Goal: Task Accomplishment & Management: Manage account settings

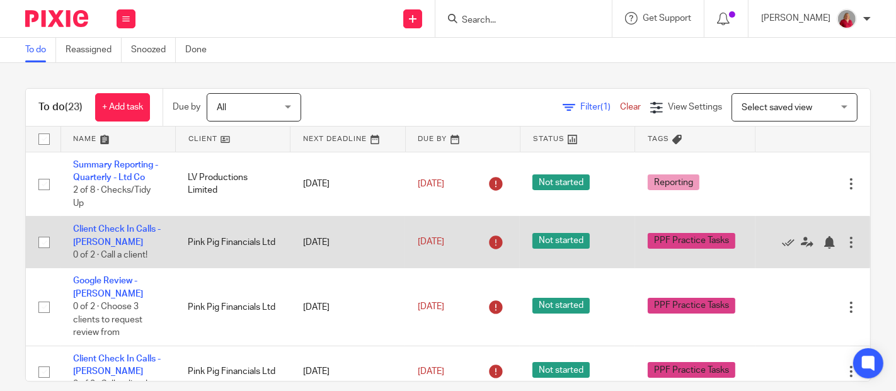
scroll to position [70, 0]
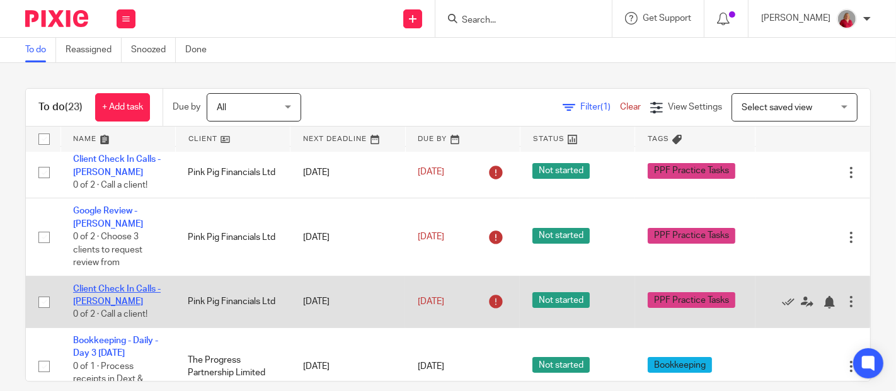
click at [124, 288] on link "Client Check In Calls - [PERSON_NAME]" at bounding box center [117, 295] width 88 height 21
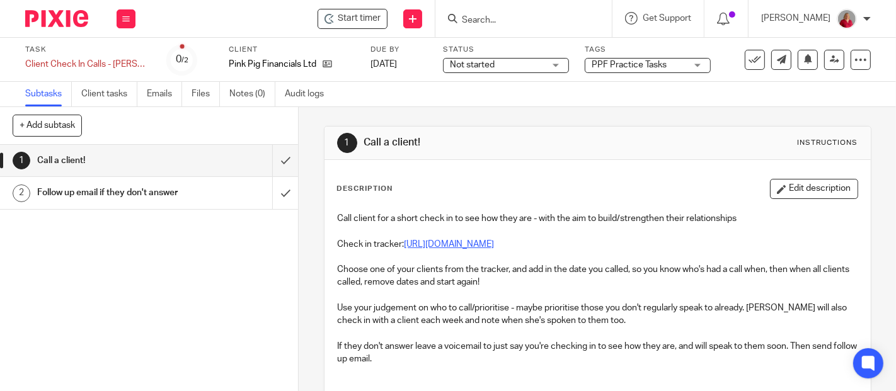
click at [495, 244] on link "https://docs.google.com/spreadsheets/d/1sTt4faCbovIY1PO62MNZ9s5QAsWg2ocQK4gYdqz…" at bounding box center [450, 244] width 90 height 9
click at [270, 159] on input "submit" at bounding box center [149, 161] width 298 height 32
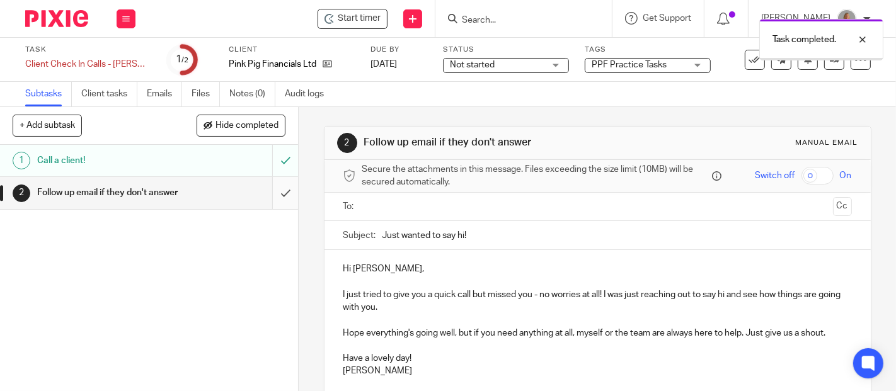
click at [270, 202] on input "submit" at bounding box center [149, 193] width 298 height 32
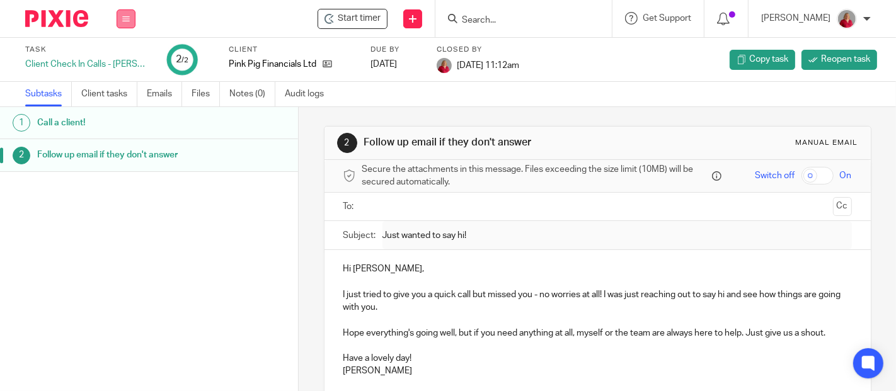
click at [127, 19] on icon at bounding box center [126, 19] width 8 height 8
click at [124, 59] on link "Work" at bounding box center [120, 58] width 22 height 9
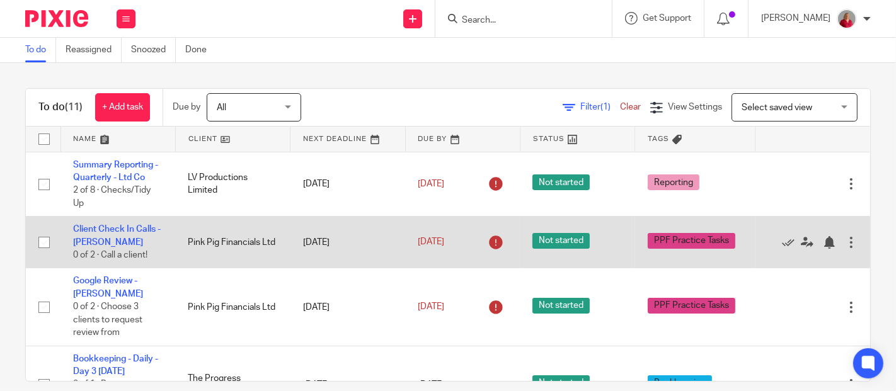
click at [845, 242] on div at bounding box center [851, 242] width 13 height 13
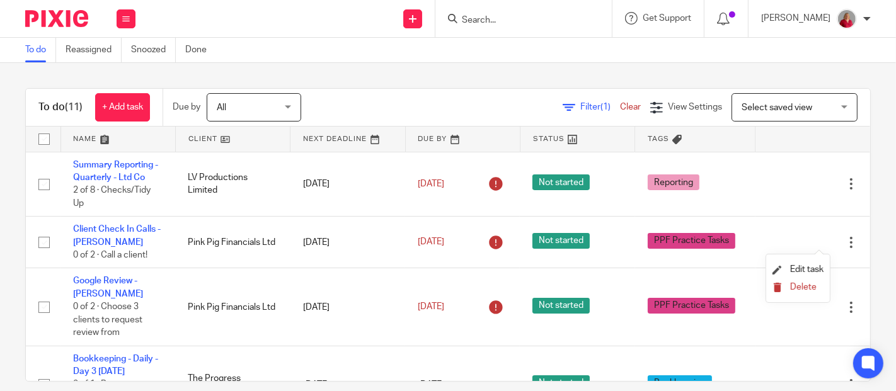
click at [794, 285] on span "Delete" at bounding box center [803, 287] width 26 height 9
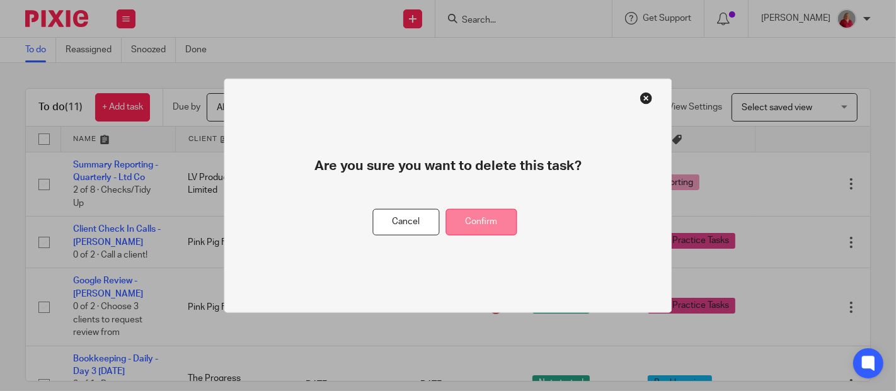
click at [498, 221] on button "Confirm" at bounding box center [481, 222] width 71 height 27
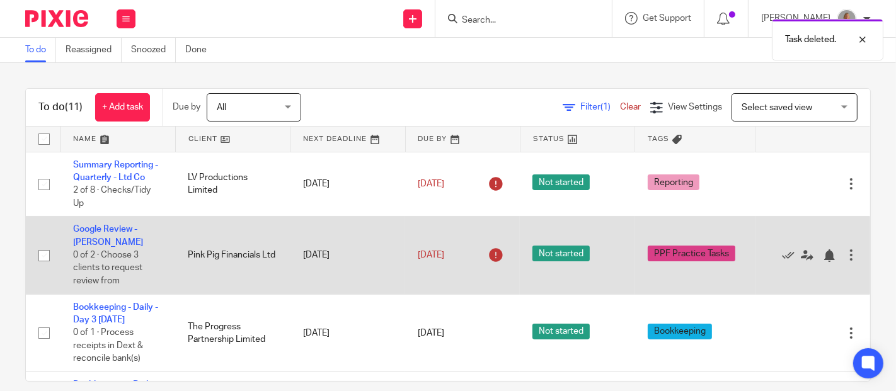
click at [845, 258] on div at bounding box center [851, 255] width 13 height 13
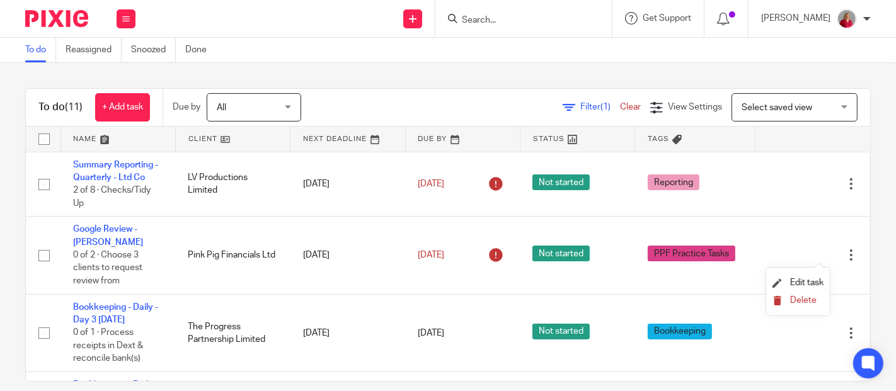
click at [800, 303] on span "Delete" at bounding box center [803, 300] width 26 height 9
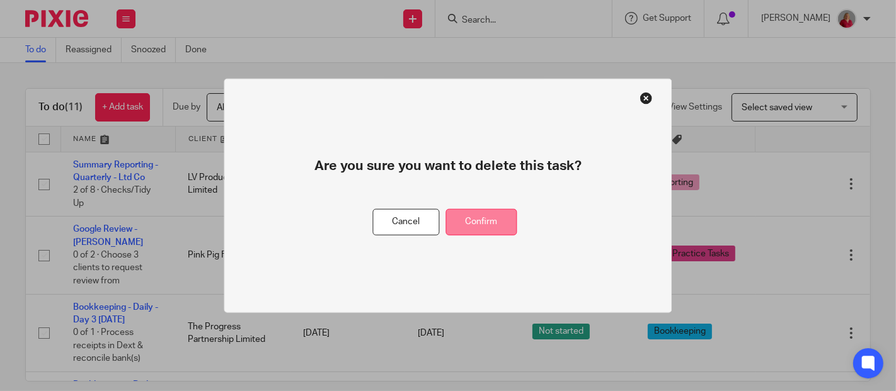
click at [496, 222] on button "Confirm" at bounding box center [481, 222] width 71 height 27
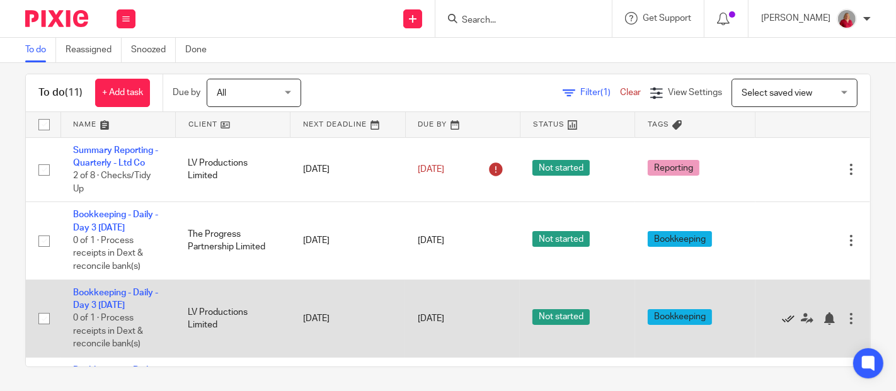
click at [782, 316] on icon at bounding box center [788, 319] width 13 height 13
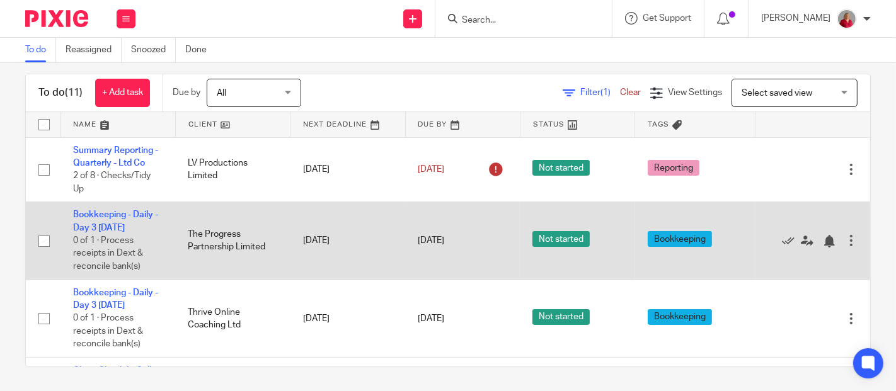
click at [498, 240] on td "27 Aug 2025" at bounding box center [462, 241] width 115 height 78
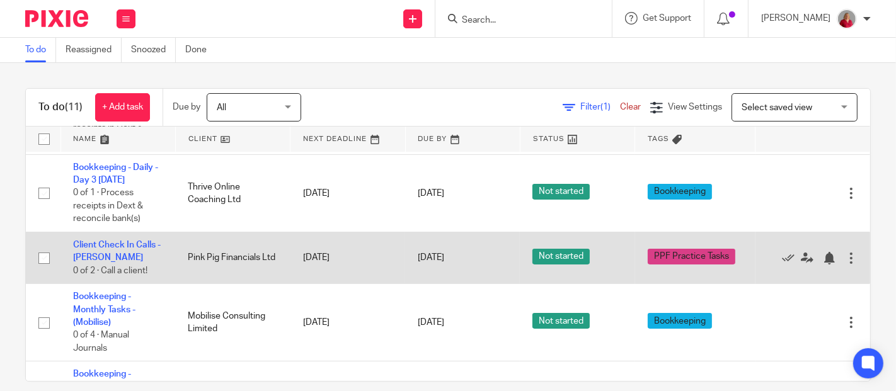
scroll to position [70, 0]
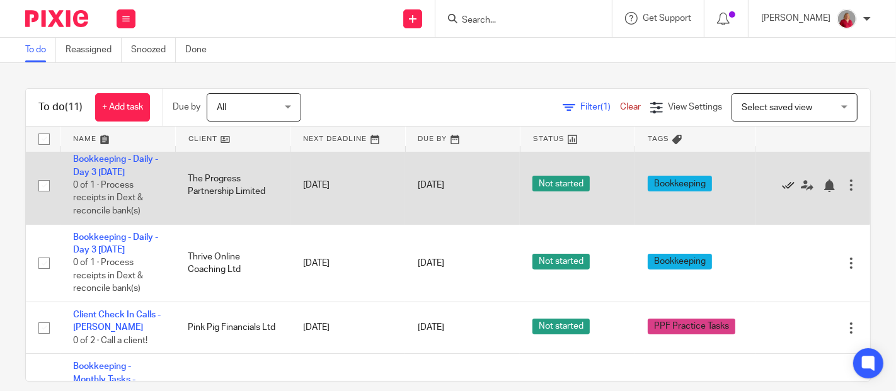
click at [782, 183] on icon at bounding box center [788, 186] width 13 height 13
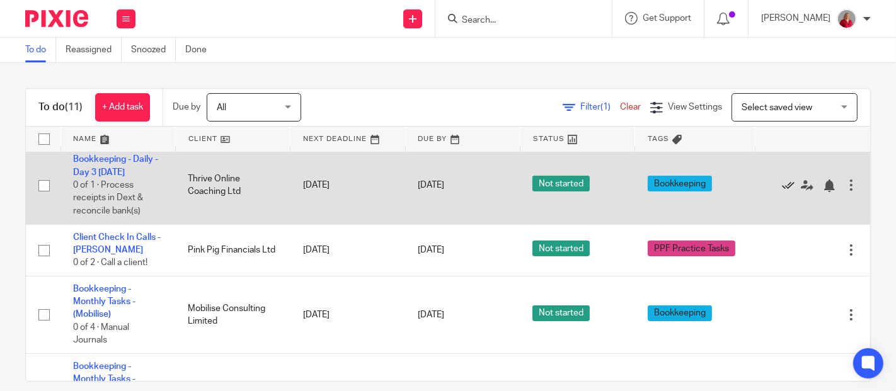
click at [782, 184] on icon at bounding box center [788, 186] width 13 height 13
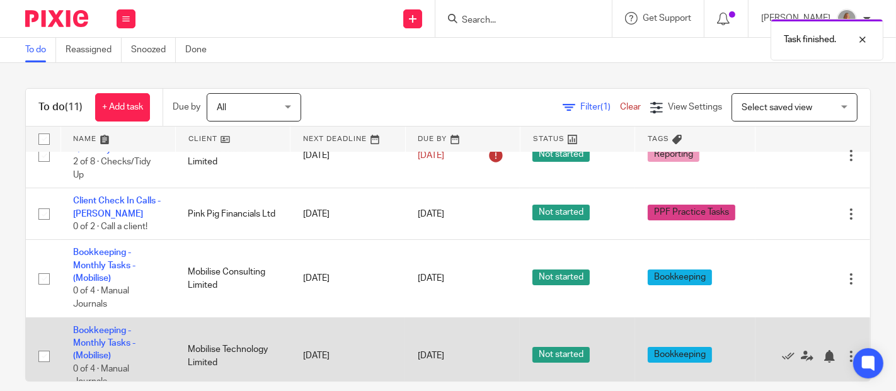
scroll to position [0, 0]
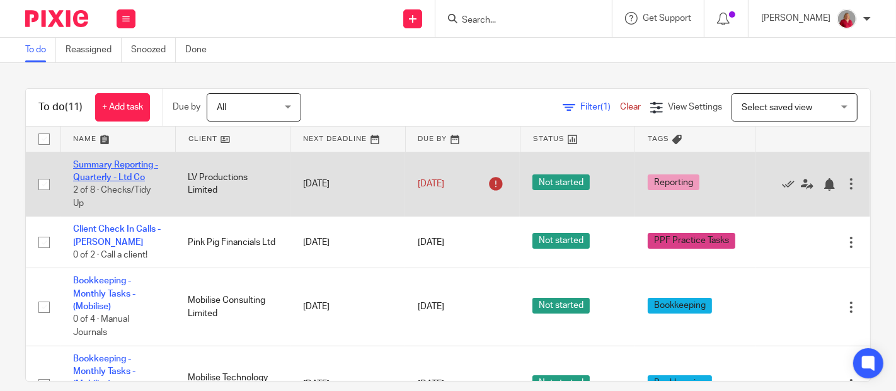
click at [110, 177] on link "Summary Reporting - Quarterly - Ltd Co" at bounding box center [115, 171] width 85 height 21
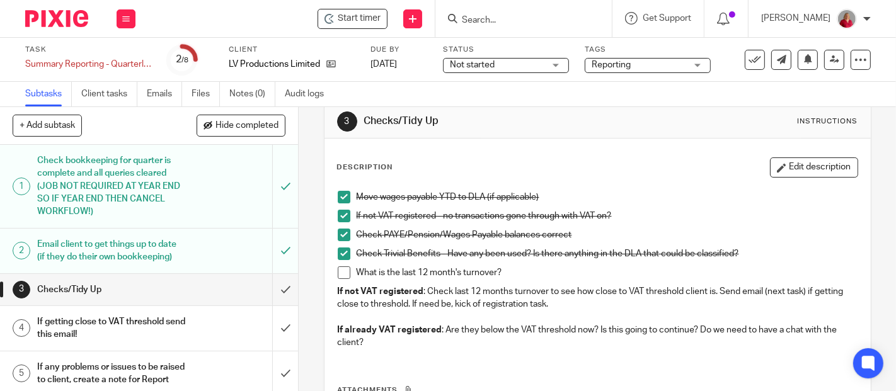
scroll to position [1, 0]
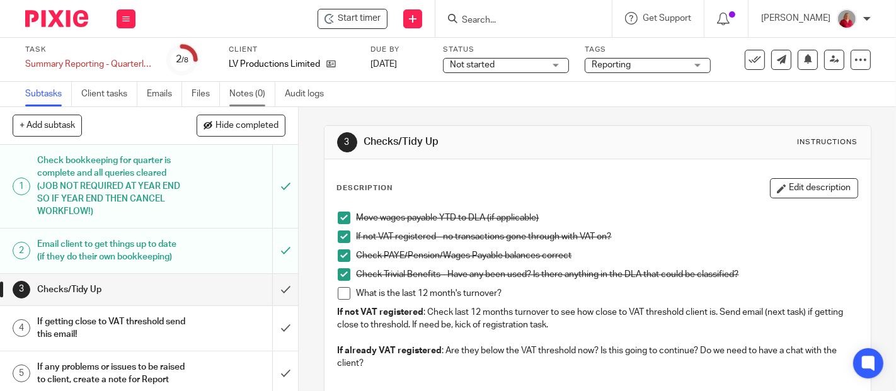
click at [240, 95] on link "Notes (0)" at bounding box center [252, 94] width 46 height 25
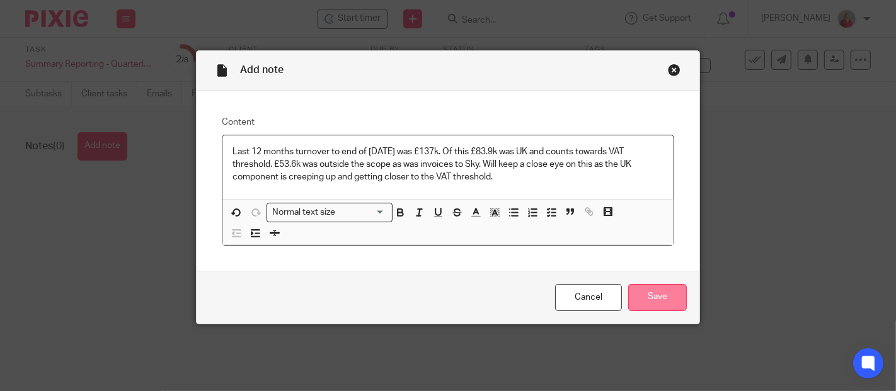
click at [666, 294] on input "Save" at bounding box center [657, 297] width 59 height 27
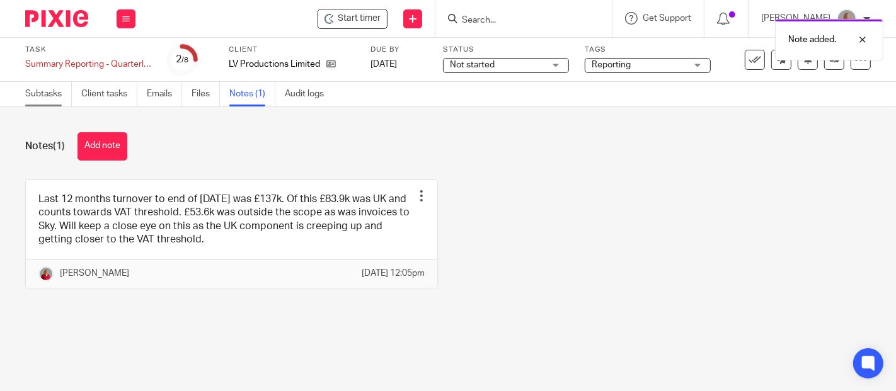
click at [52, 98] on link "Subtasks" at bounding box center [48, 94] width 47 height 25
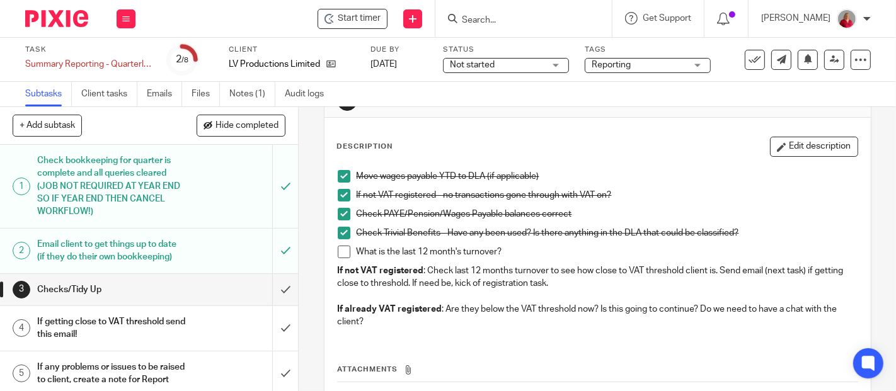
scroll to position [70, 0]
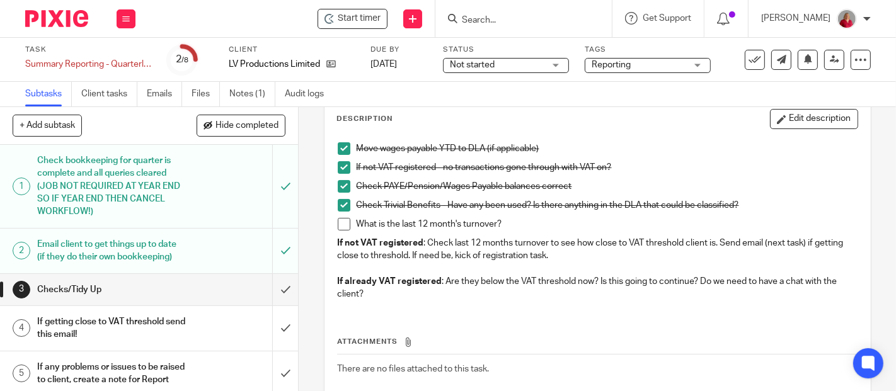
click at [341, 228] on span at bounding box center [344, 224] width 13 height 13
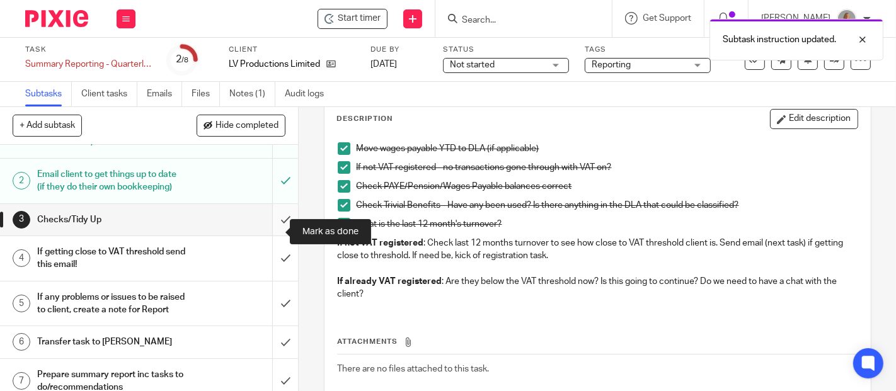
click at [269, 229] on input "submit" at bounding box center [149, 220] width 298 height 32
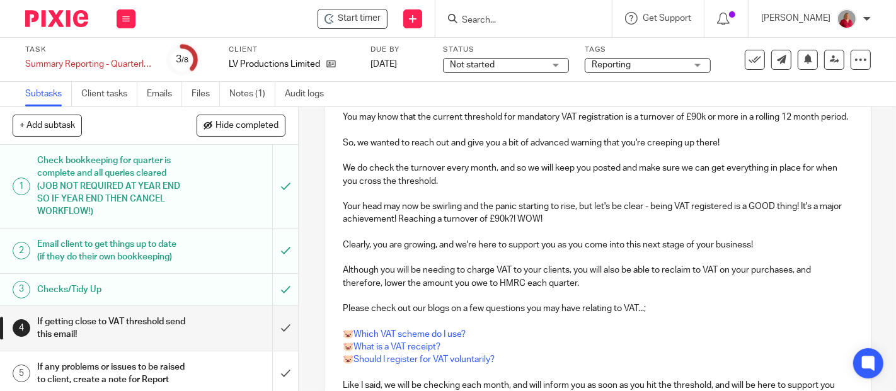
scroll to position [70, 0]
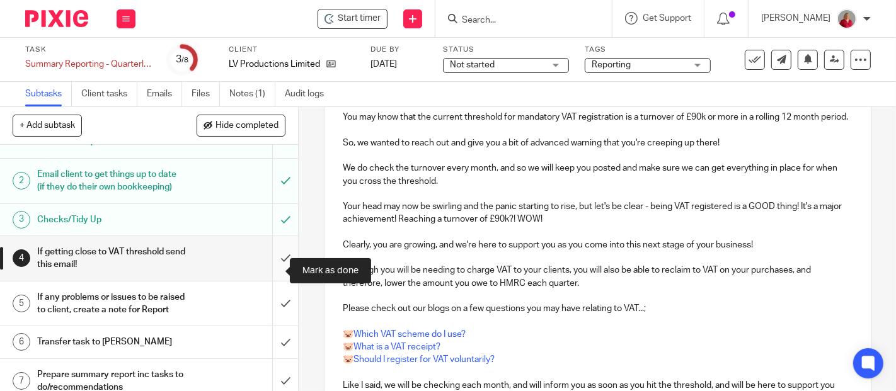
click at [269, 271] on input "submit" at bounding box center [149, 258] width 298 height 45
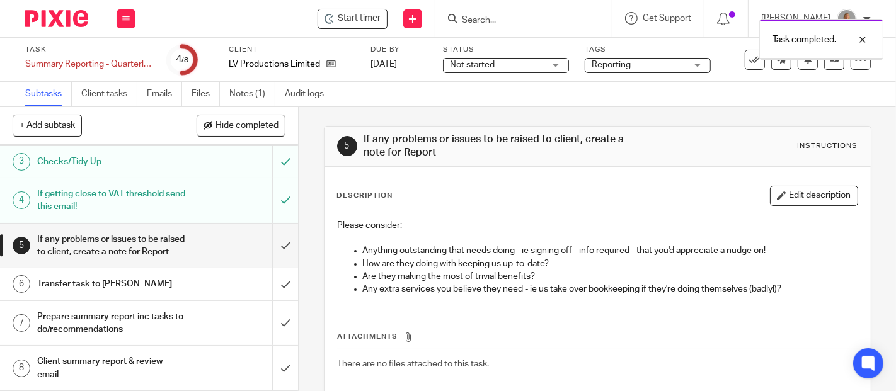
scroll to position [151, 0]
click at [271, 239] on input "submit" at bounding box center [149, 246] width 298 height 45
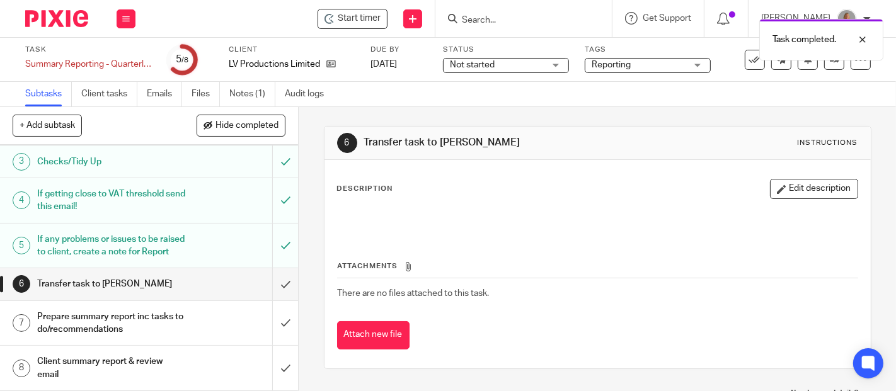
scroll to position [151, 0]
click at [830, 62] on icon at bounding box center [834, 59] width 9 height 9
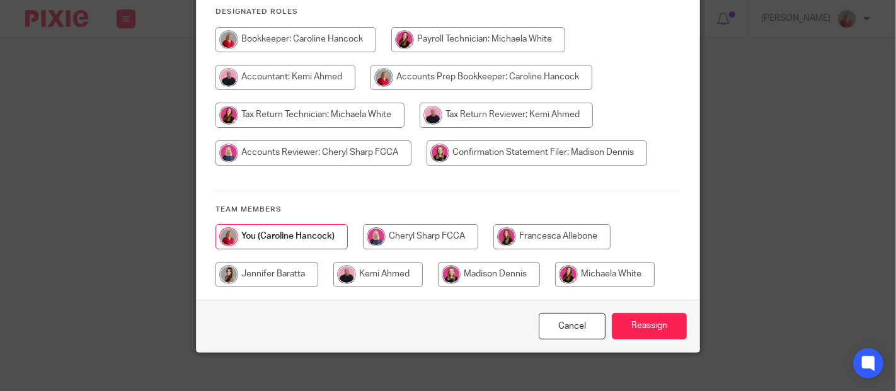
scroll to position [183, 0]
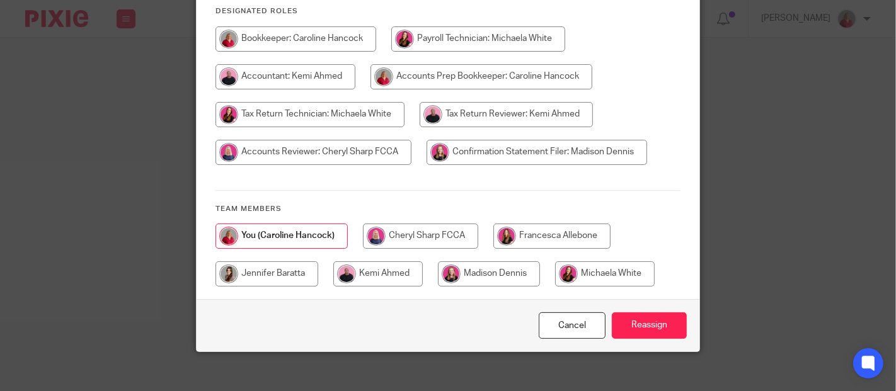
click at [262, 265] on input "radio" at bounding box center [267, 274] width 103 height 25
radio input "true"
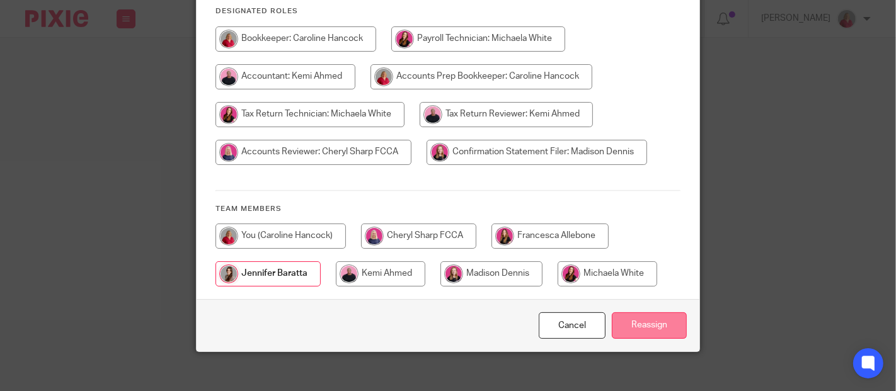
click at [661, 313] on input "Reassign" at bounding box center [649, 326] width 75 height 27
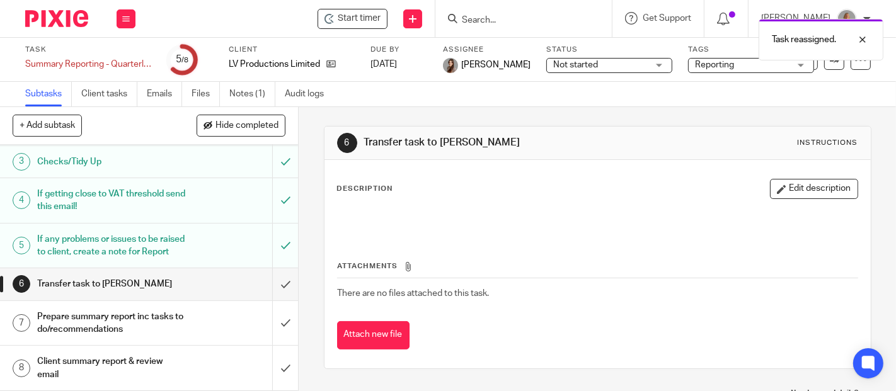
scroll to position [151, 0]
click at [272, 282] on input "submit" at bounding box center [149, 285] width 298 height 32
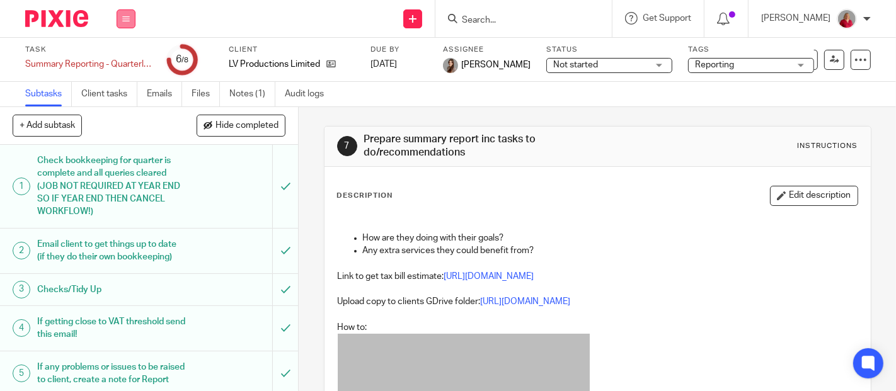
click at [125, 13] on button at bounding box center [126, 18] width 19 height 19
click at [120, 57] on link "Work" at bounding box center [120, 58] width 22 height 9
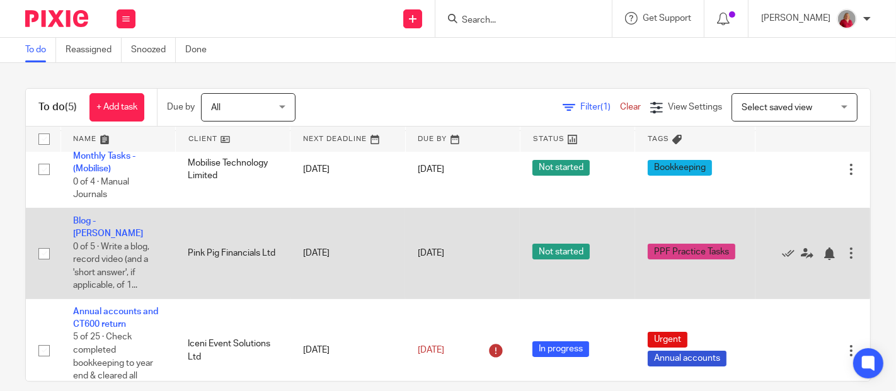
scroll to position [159, 0]
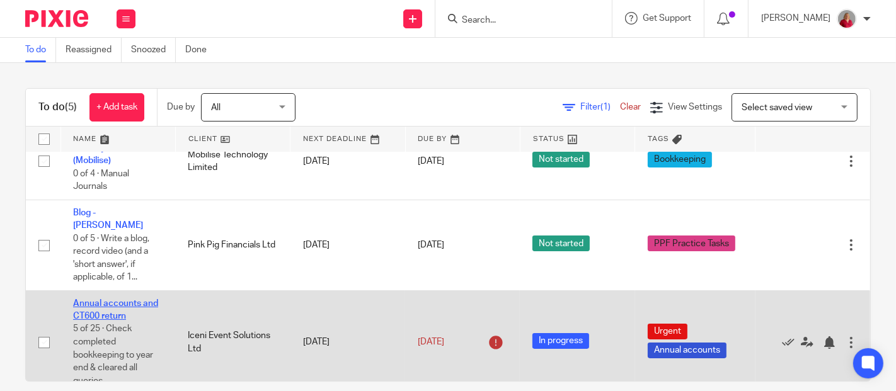
click at [120, 299] on link "Annual accounts and CT600 return" at bounding box center [115, 309] width 85 height 21
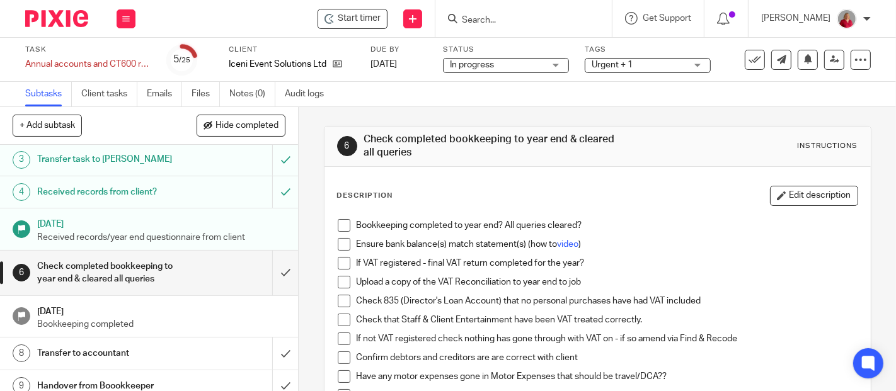
scroll to position [70, 0]
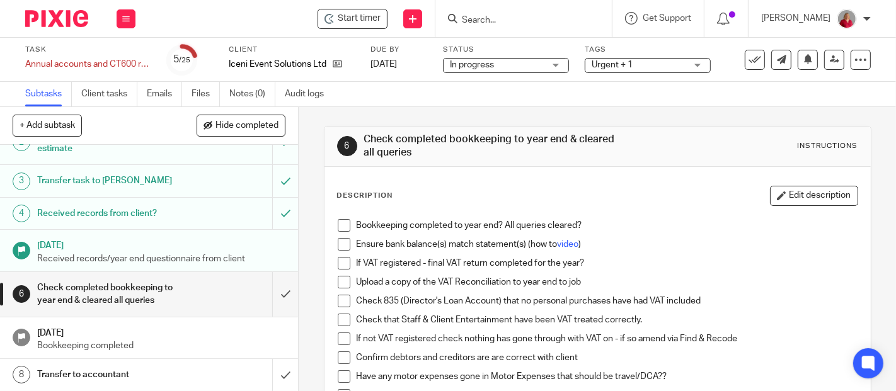
click at [338, 221] on span at bounding box center [344, 225] width 13 height 13
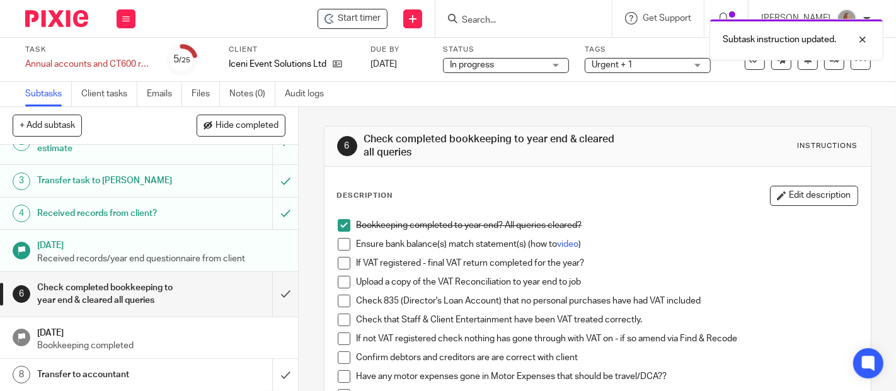
click at [338, 240] on span at bounding box center [344, 244] width 13 height 13
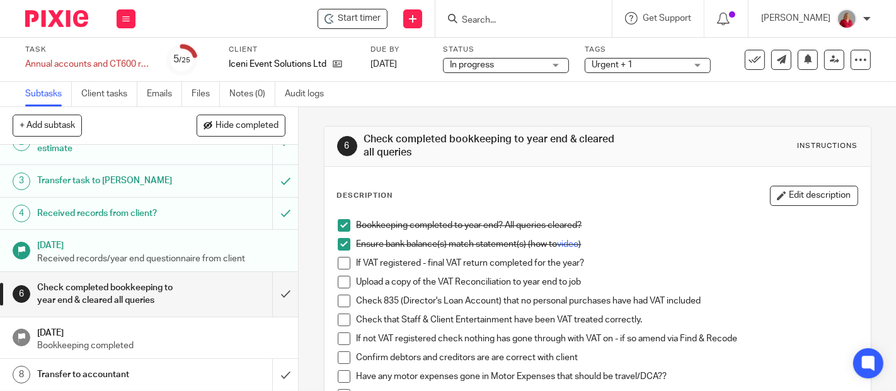
click at [338, 265] on span at bounding box center [344, 263] width 13 height 13
